Goal: Transaction & Acquisition: Download file/media

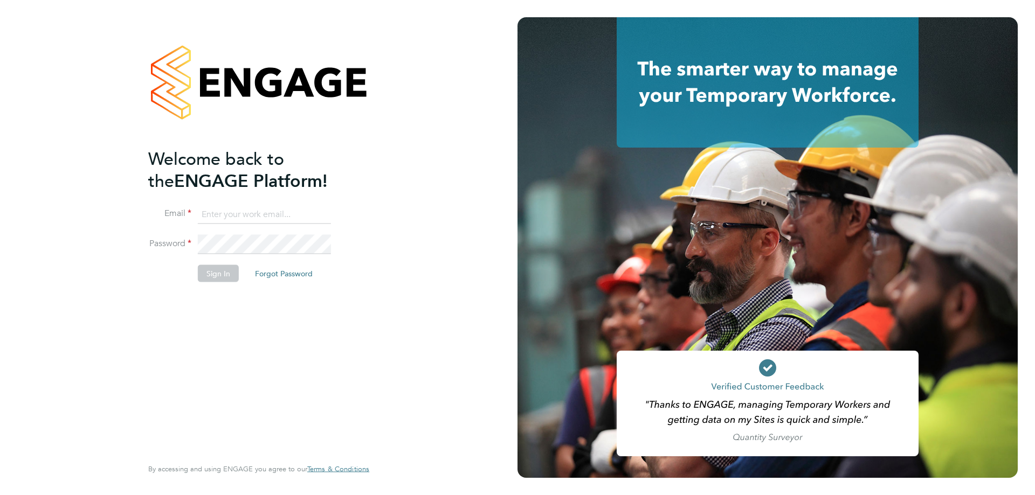
type input "commercial@dannysullivan.co.uk"
click at [209, 272] on button "Sign In" at bounding box center [218, 273] width 41 height 17
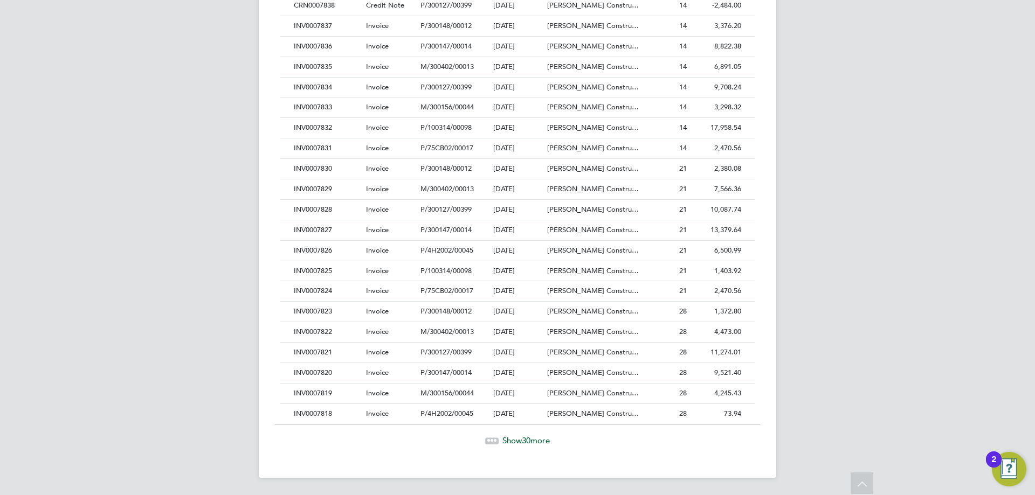
click at [527, 427] on div "Show 30 more" at bounding box center [517, 433] width 485 height 26
click at [514, 441] on span "Show 30 more" at bounding box center [525, 440] width 47 height 10
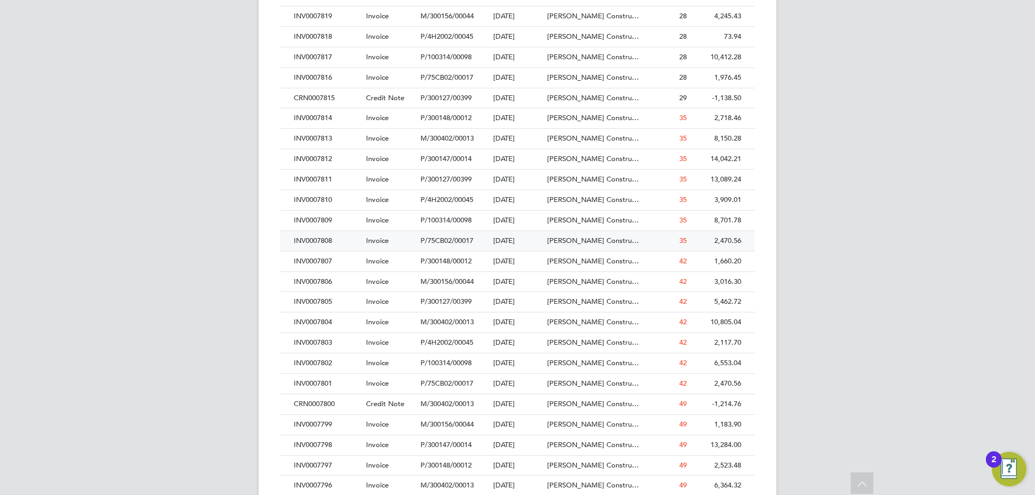
click at [328, 240] on div "INV0007808" at bounding box center [327, 241] width 72 height 20
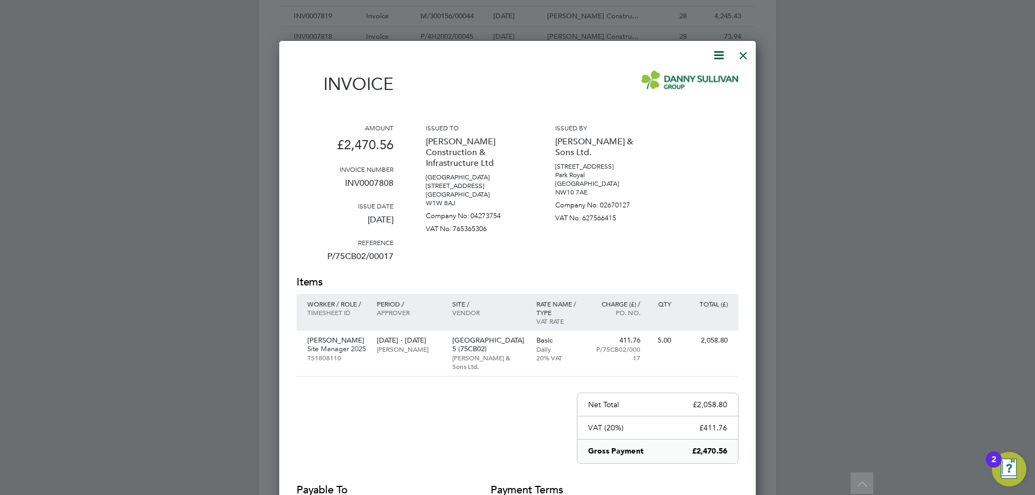
click at [720, 54] on icon at bounding box center [718, 54] width 13 height 13
click at [703, 84] on li "Download Invoice" at bounding box center [686, 80] width 74 height 15
click at [746, 49] on div at bounding box center [742, 52] width 19 height 19
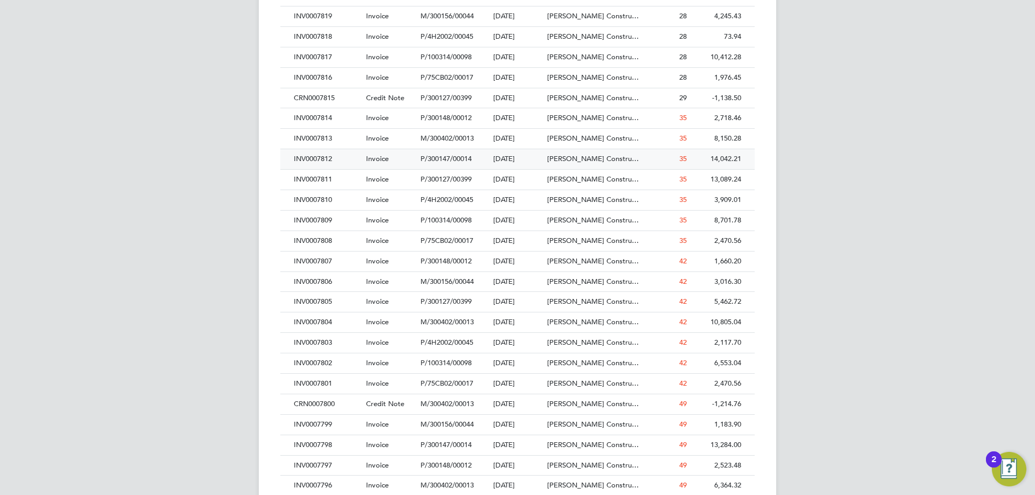
click at [335, 161] on div "INV0007812" at bounding box center [327, 159] width 72 height 20
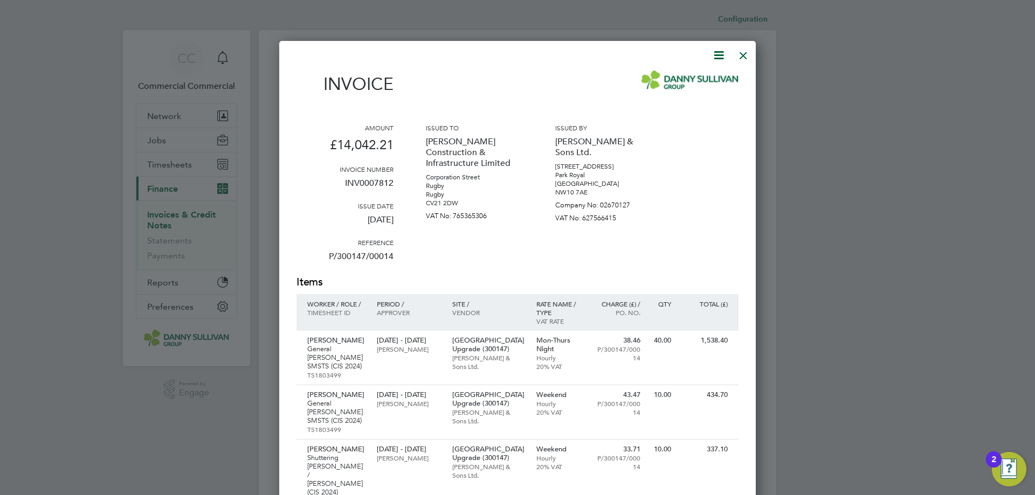
drag, startPoint x: 713, startPoint y: 50, endPoint x: 703, endPoint y: 59, distance: 13.4
click at [714, 50] on icon at bounding box center [718, 54] width 13 height 13
click at [684, 77] on li "Download Invoice" at bounding box center [686, 80] width 74 height 15
click at [744, 53] on div at bounding box center [742, 52] width 19 height 19
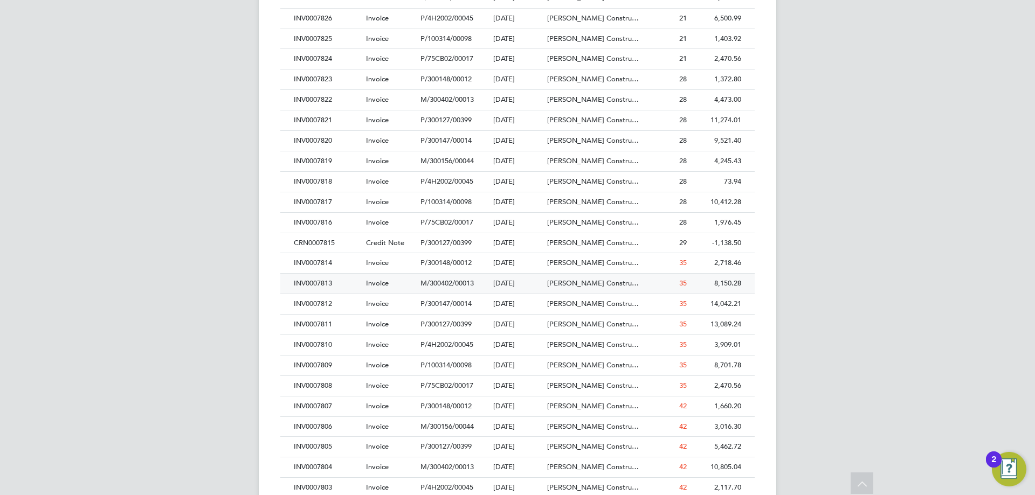
click at [338, 286] on div "INV0007813" at bounding box center [327, 284] width 72 height 20
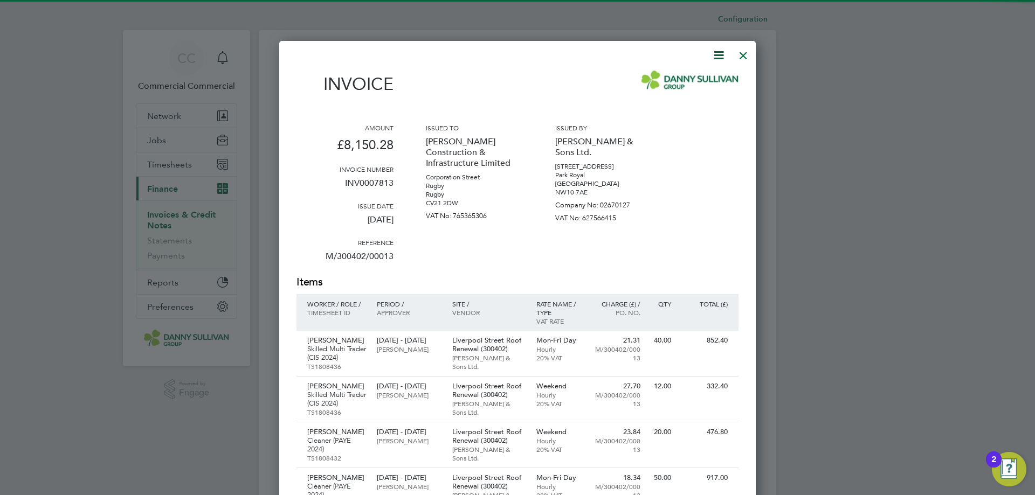
click at [719, 57] on icon at bounding box center [718, 54] width 13 height 13
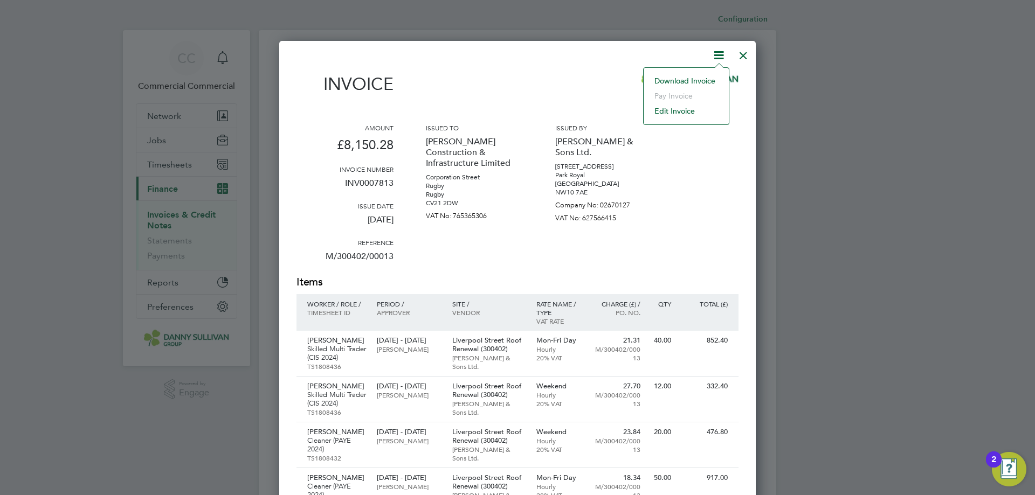
click at [705, 81] on li "Download Invoice" at bounding box center [686, 80] width 74 height 15
click at [748, 58] on div at bounding box center [742, 52] width 19 height 19
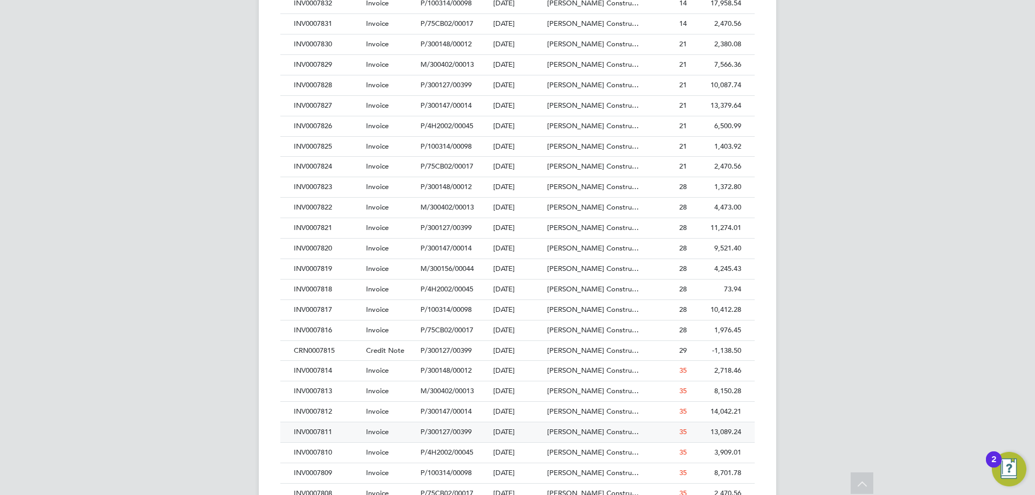
click at [323, 435] on div "INV0007811" at bounding box center [327, 432] width 72 height 20
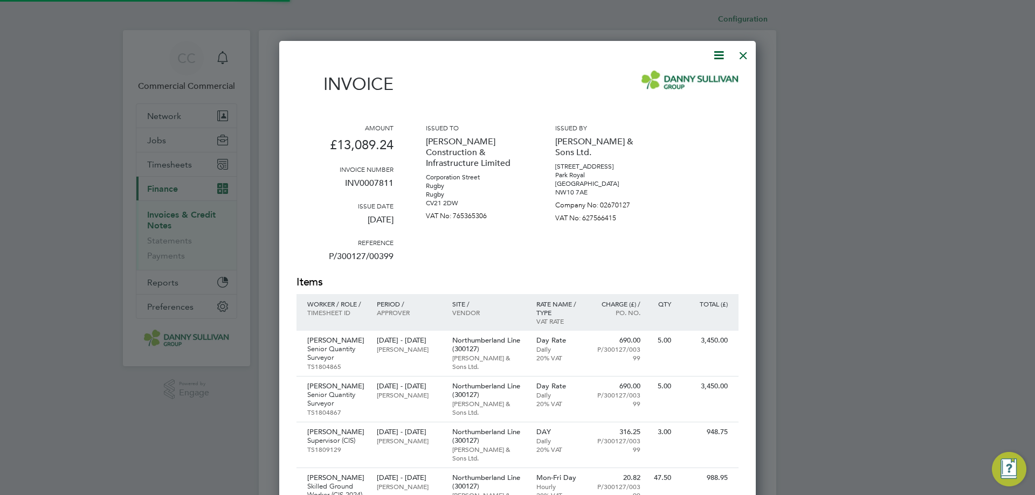
scroll to position [753, 477]
click at [718, 52] on icon at bounding box center [718, 54] width 13 height 13
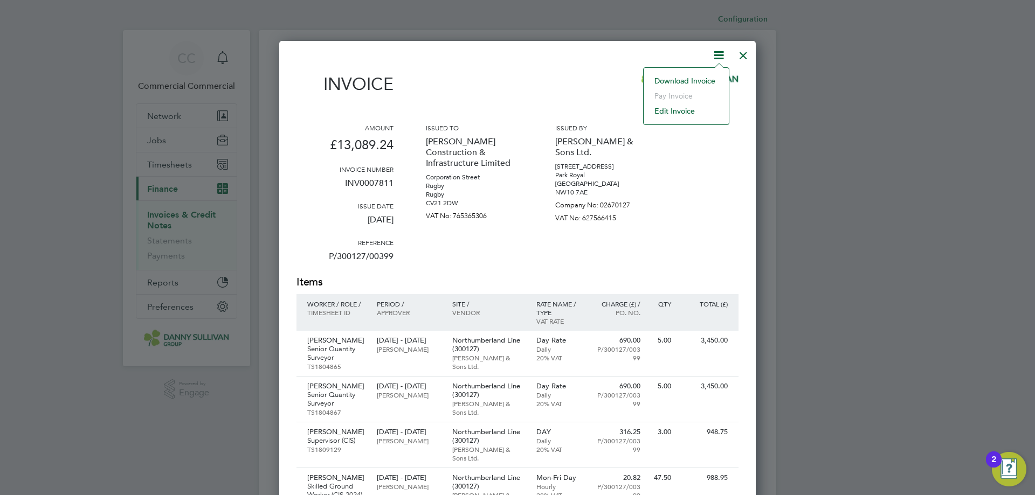
click at [678, 78] on li "Download Invoice" at bounding box center [686, 80] width 74 height 15
click at [744, 53] on div at bounding box center [742, 52] width 19 height 19
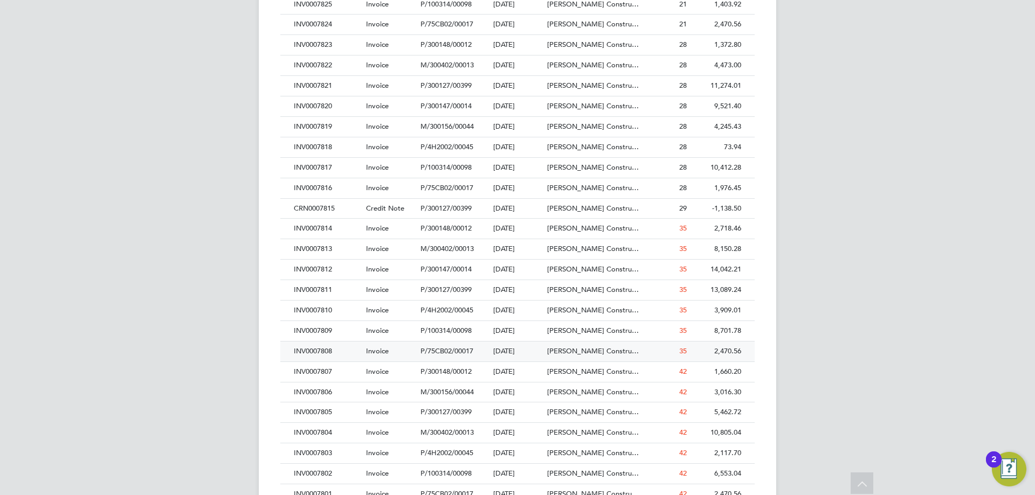
scroll to position [754, 0]
click at [335, 297] on div "INV0007810" at bounding box center [327, 291] width 72 height 20
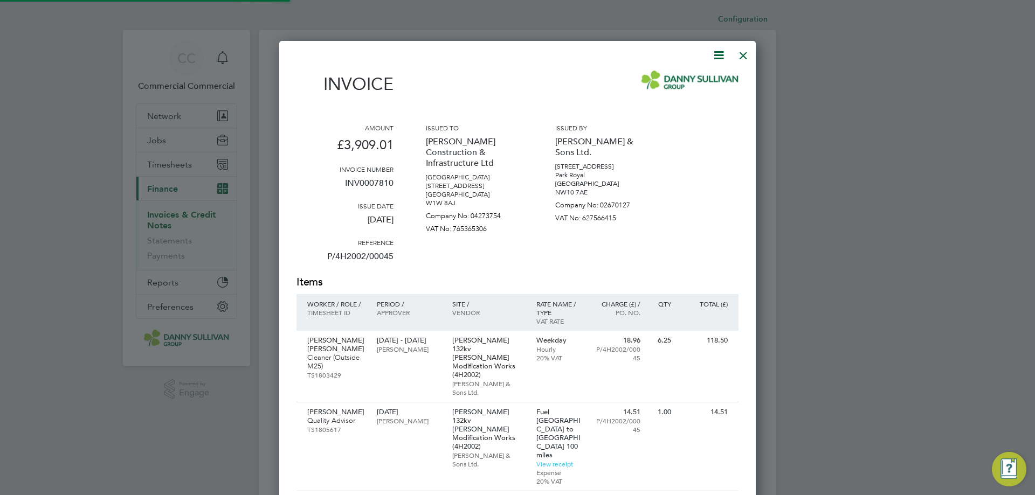
scroll to position [848, 477]
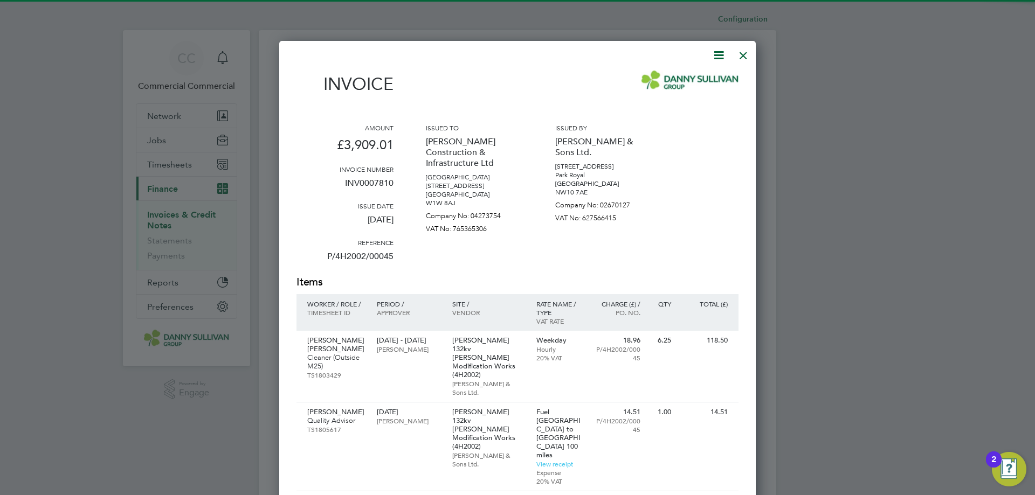
click at [719, 53] on icon at bounding box center [718, 54] width 13 height 13
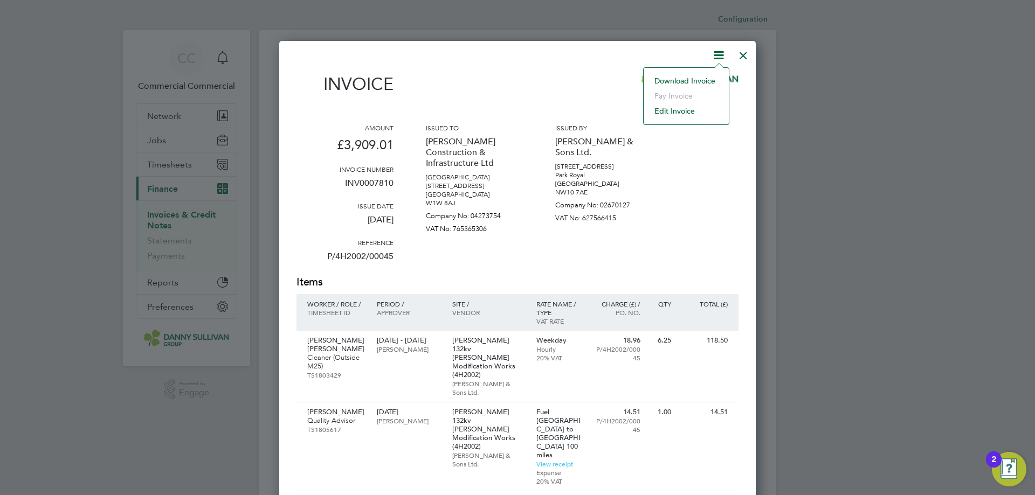
click at [686, 81] on li "Download Invoice" at bounding box center [686, 80] width 74 height 15
click at [748, 63] on div at bounding box center [742, 52] width 19 height 19
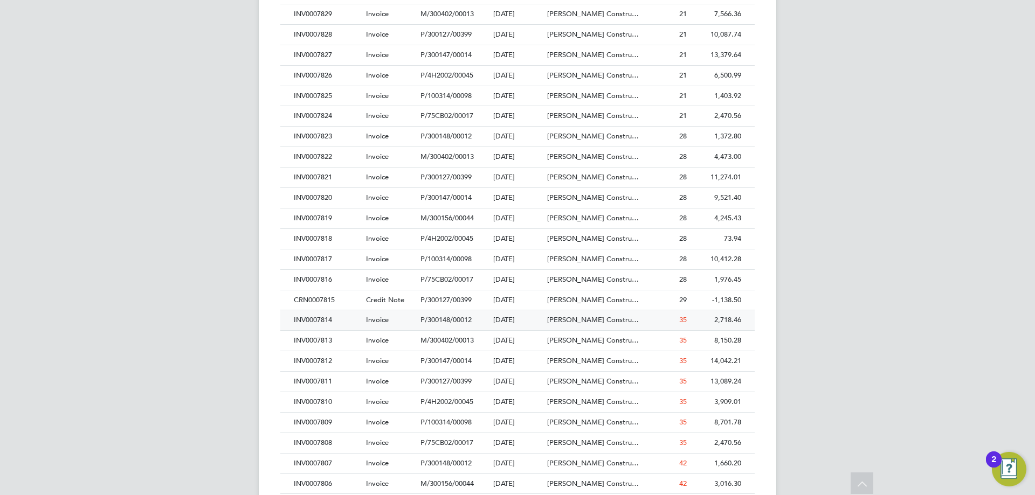
scroll to position [647, 0]
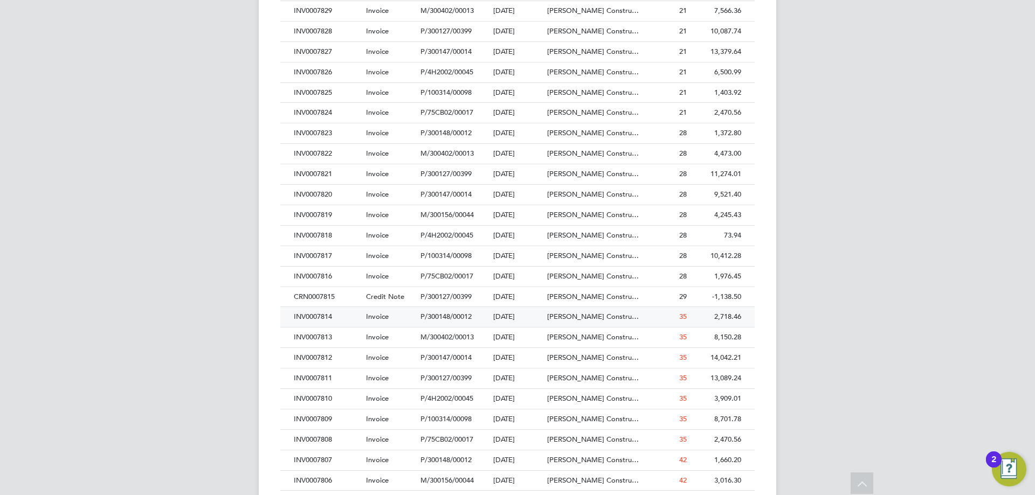
click at [331, 325] on div "INV0007814" at bounding box center [327, 317] width 72 height 20
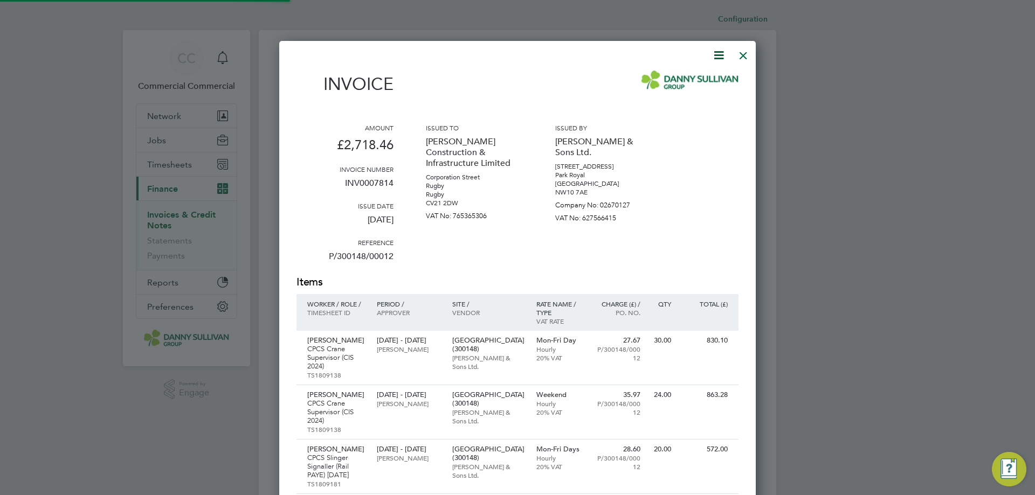
scroll to position [687, 477]
click at [716, 54] on icon at bounding box center [718, 54] width 13 height 13
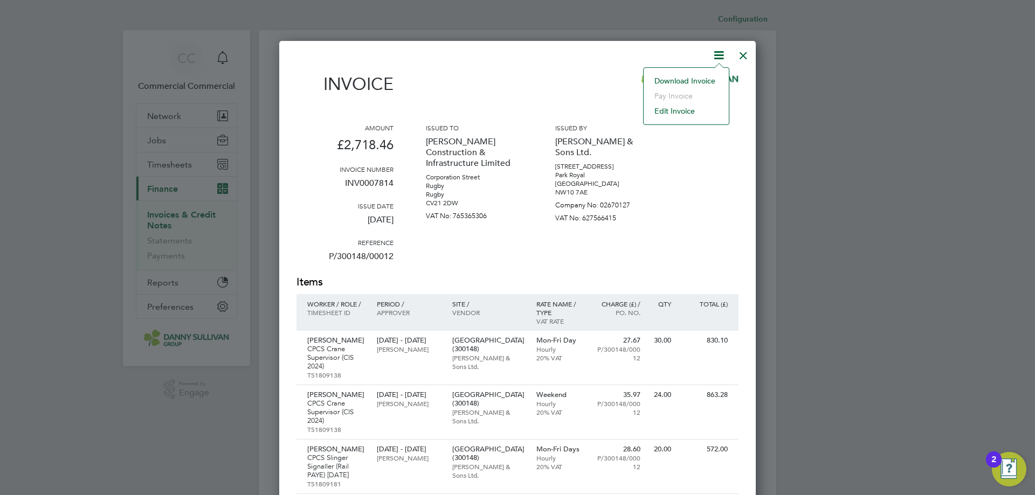
click at [701, 74] on li "Download Invoice" at bounding box center [686, 80] width 74 height 15
click at [741, 57] on div at bounding box center [742, 52] width 19 height 19
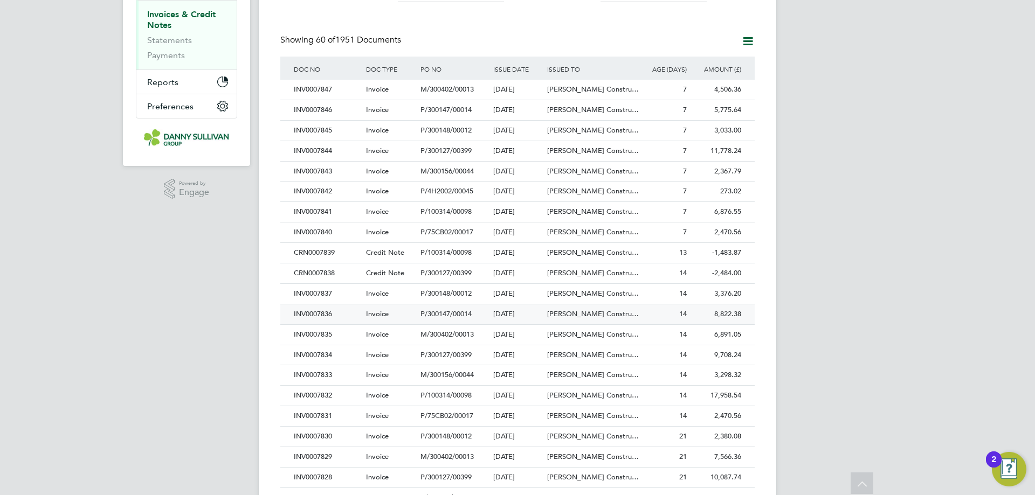
scroll to position [216, 0]
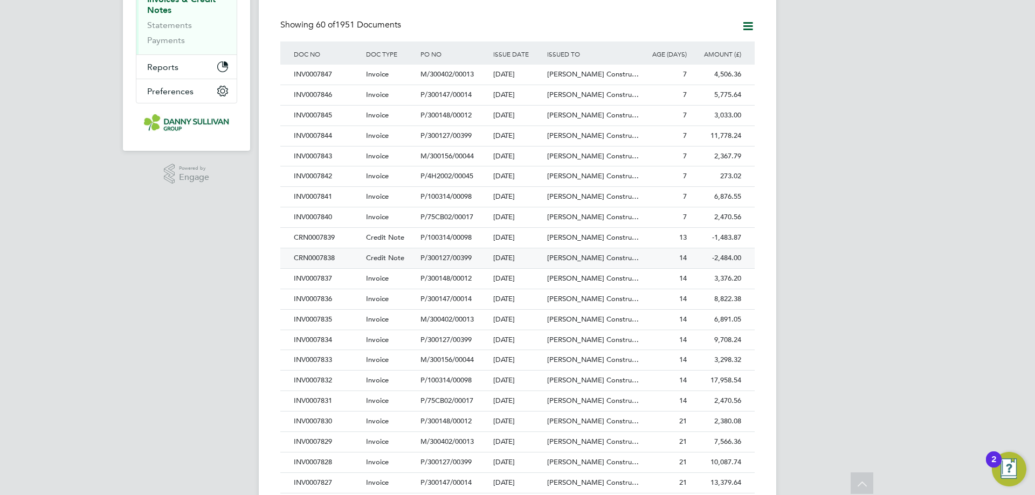
click at [348, 257] on div "CRN0007838" at bounding box center [327, 258] width 72 height 20
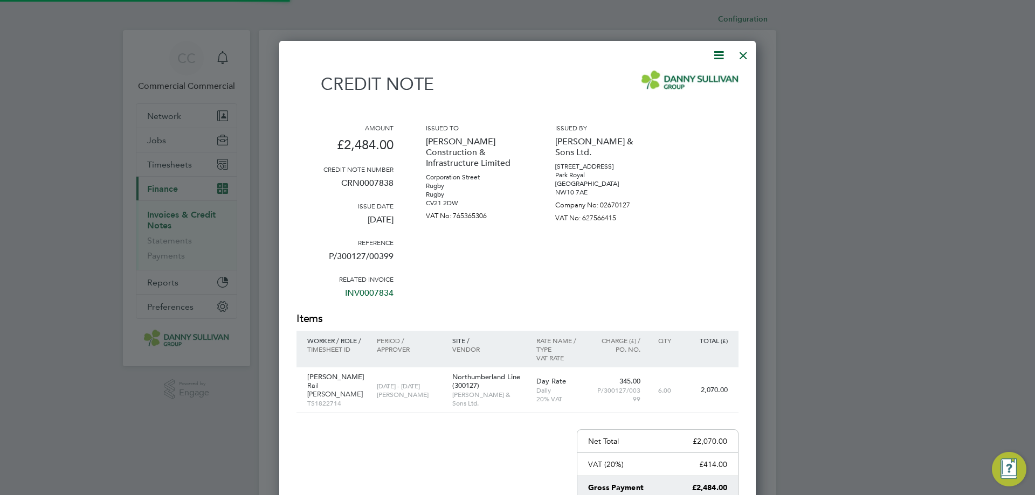
scroll to position [606, 477]
drag, startPoint x: 709, startPoint y: 55, endPoint x: 702, endPoint y: 57, distance: 6.8
click at [709, 54] on div at bounding box center [510, 54] width 429 height 13
click at [716, 55] on icon at bounding box center [718, 54] width 13 height 13
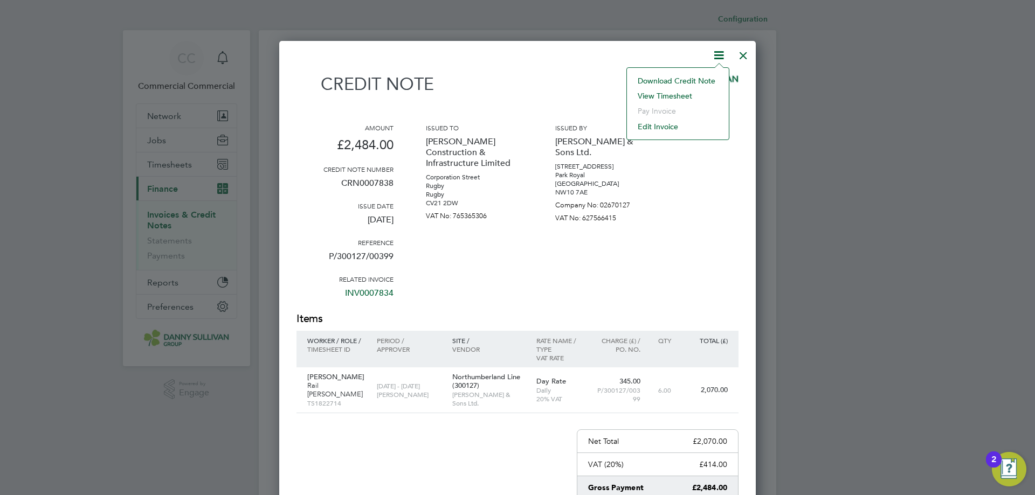
click at [666, 75] on li "Download Credit Note" at bounding box center [677, 80] width 91 height 15
click at [732, 57] on div "Credit note Amount £2,484.00 Credit note number CRN0007838 Issue date [DATE] Re…" at bounding box center [517, 338] width 442 height 580
